Goal: Check status: Check status

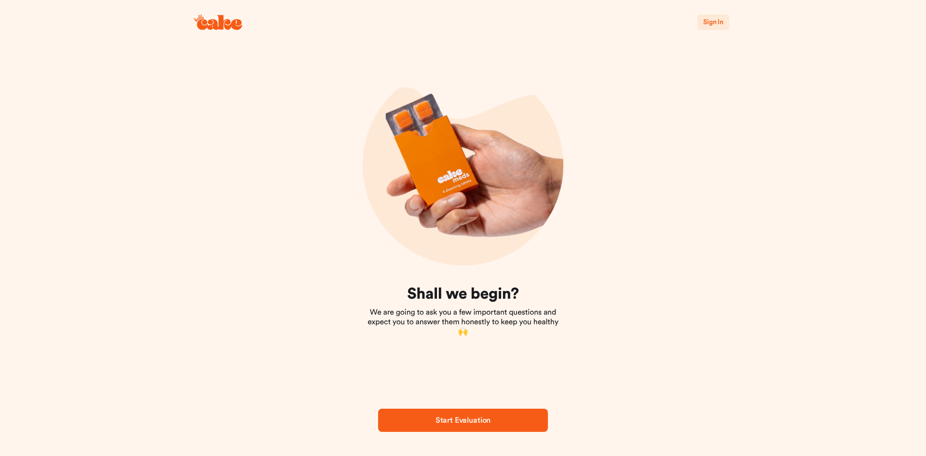
click at [712, 16] on button "Sign In" at bounding box center [714, 21] width 32 height 15
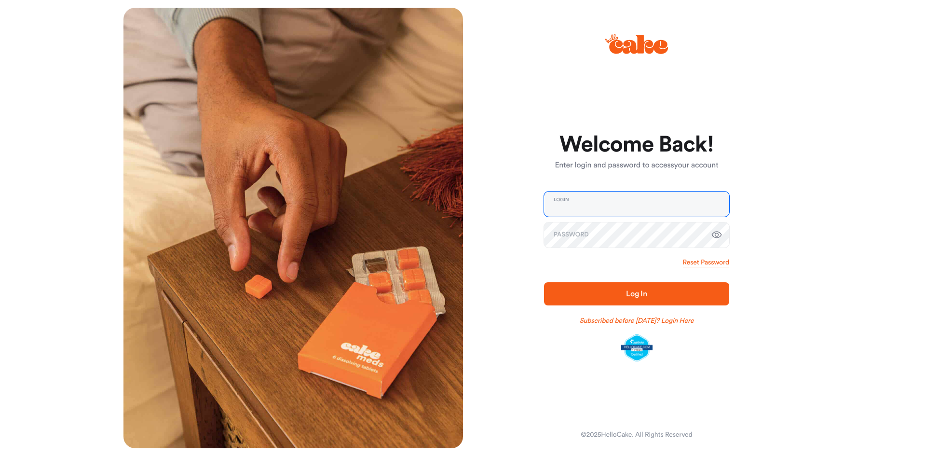
click at [607, 197] on input "email" at bounding box center [636, 204] width 185 height 25
type input "**********"
click at [544, 282] on button "Log In" at bounding box center [636, 293] width 185 height 23
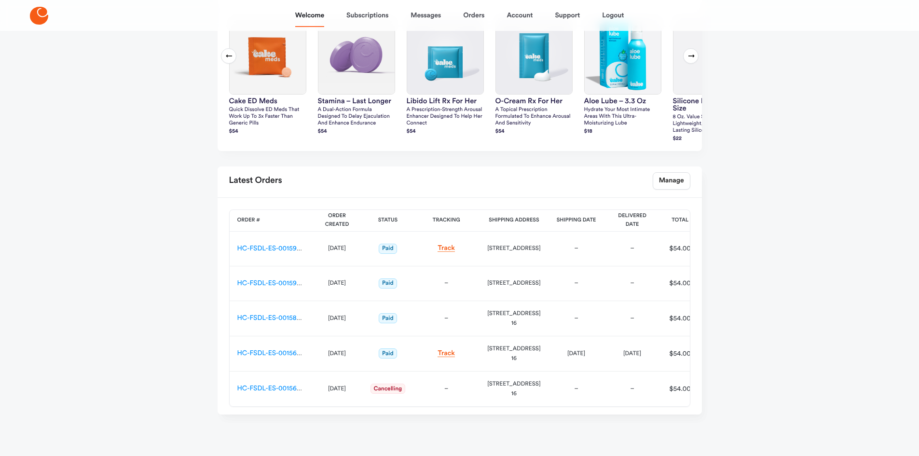
scroll to position [317, 0]
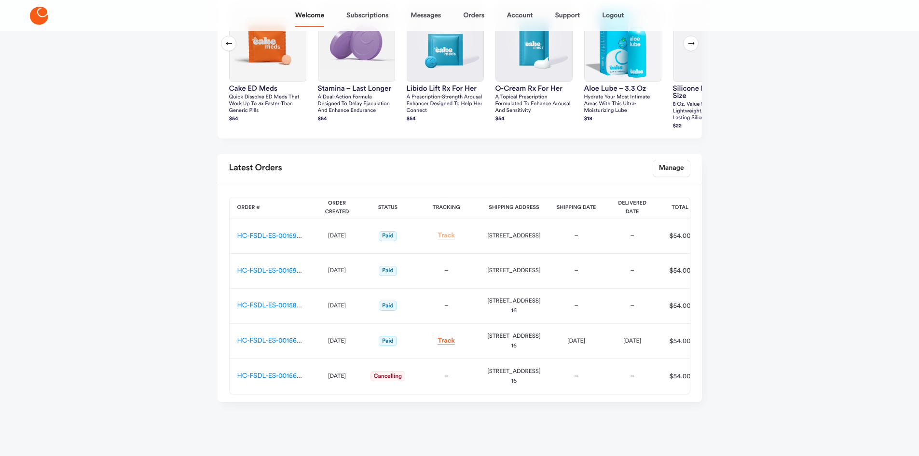
click at [446, 234] on link "Track" at bounding box center [446, 235] width 17 height 7
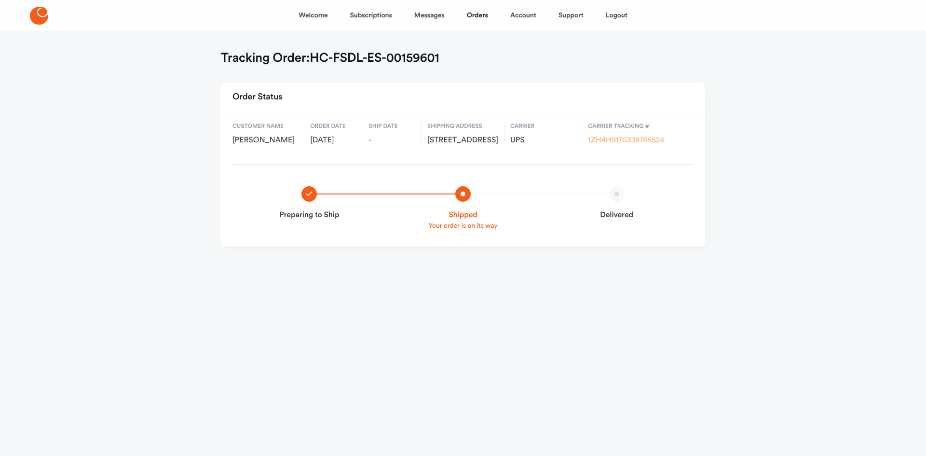
click at [631, 139] on link "1ZH4H9170338745524" at bounding box center [626, 141] width 76 height 8
click at [480, 19] on link "Orders" at bounding box center [477, 15] width 21 height 23
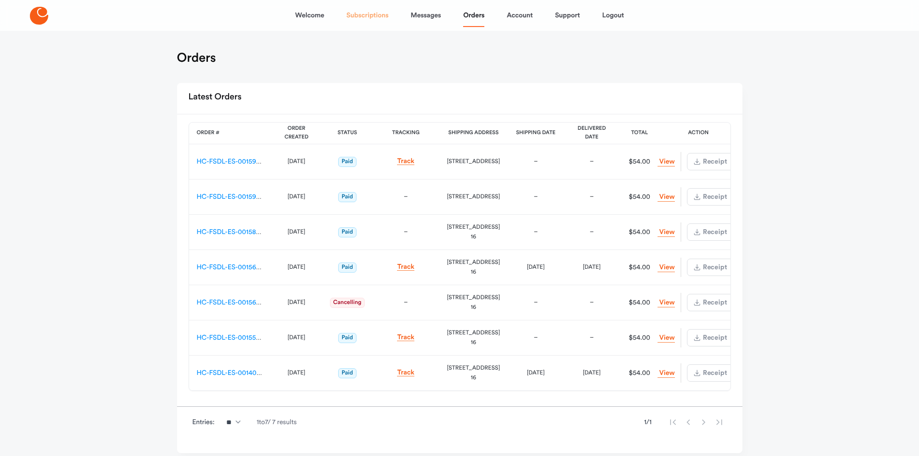
click at [372, 15] on link "Subscriptions" at bounding box center [367, 15] width 42 height 23
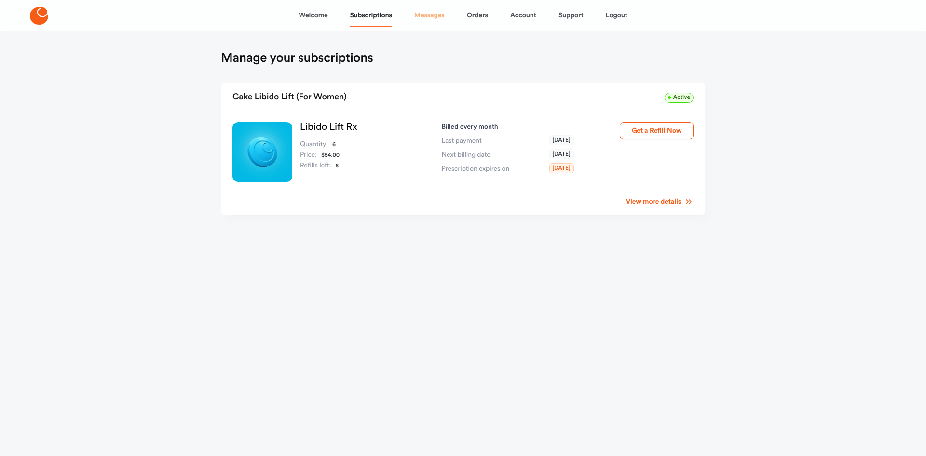
click at [423, 15] on link "Messages" at bounding box center [429, 15] width 30 height 23
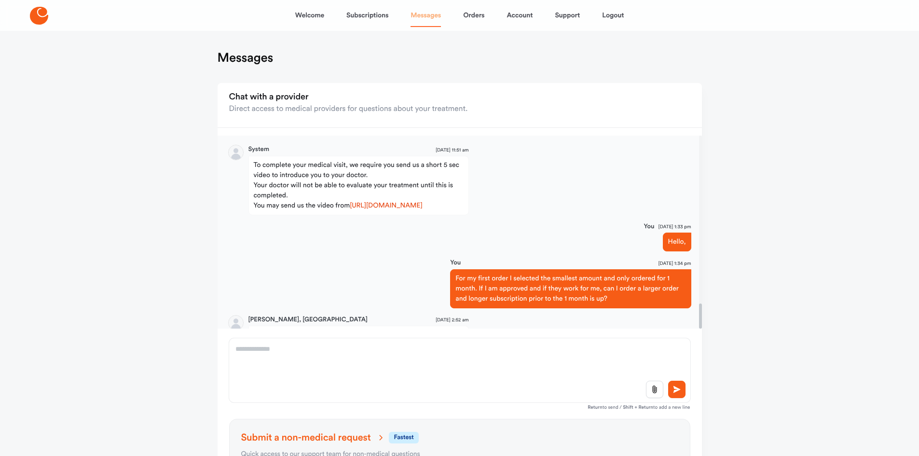
scroll to position [1295, 0]
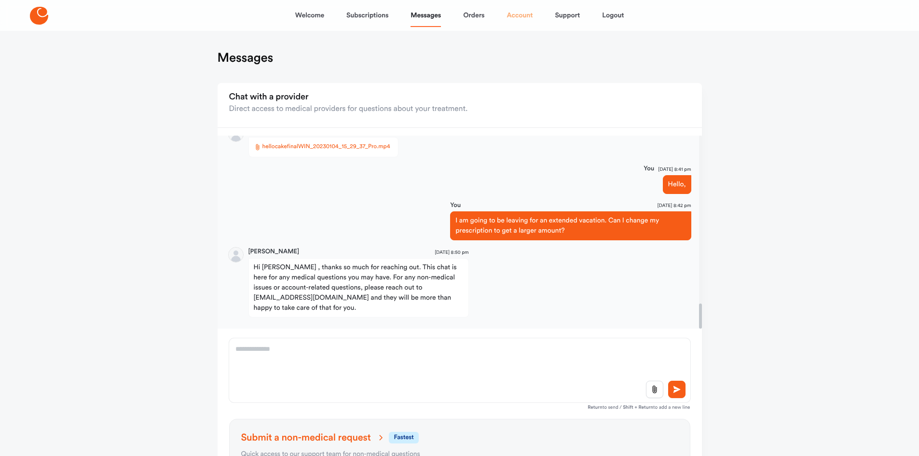
click at [519, 18] on link "Account" at bounding box center [520, 15] width 26 height 23
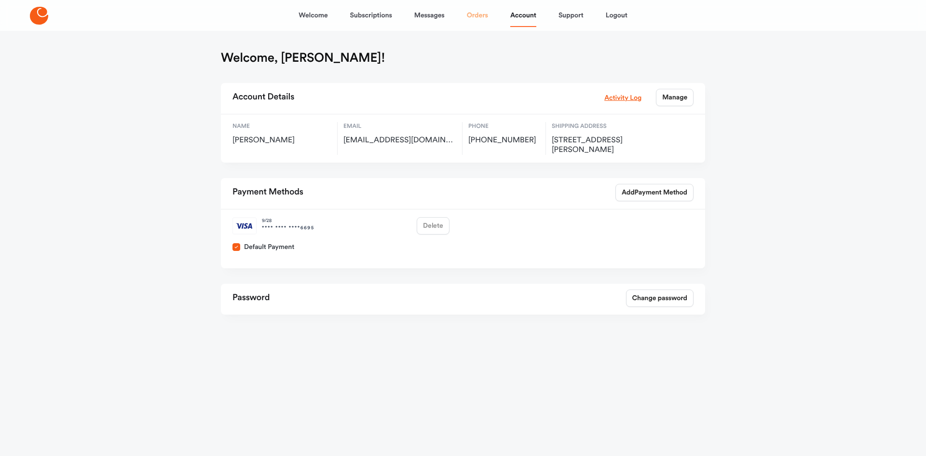
click at [477, 14] on link "Orders" at bounding box center [477, 15] width 21 height 23
